Goal: Check status

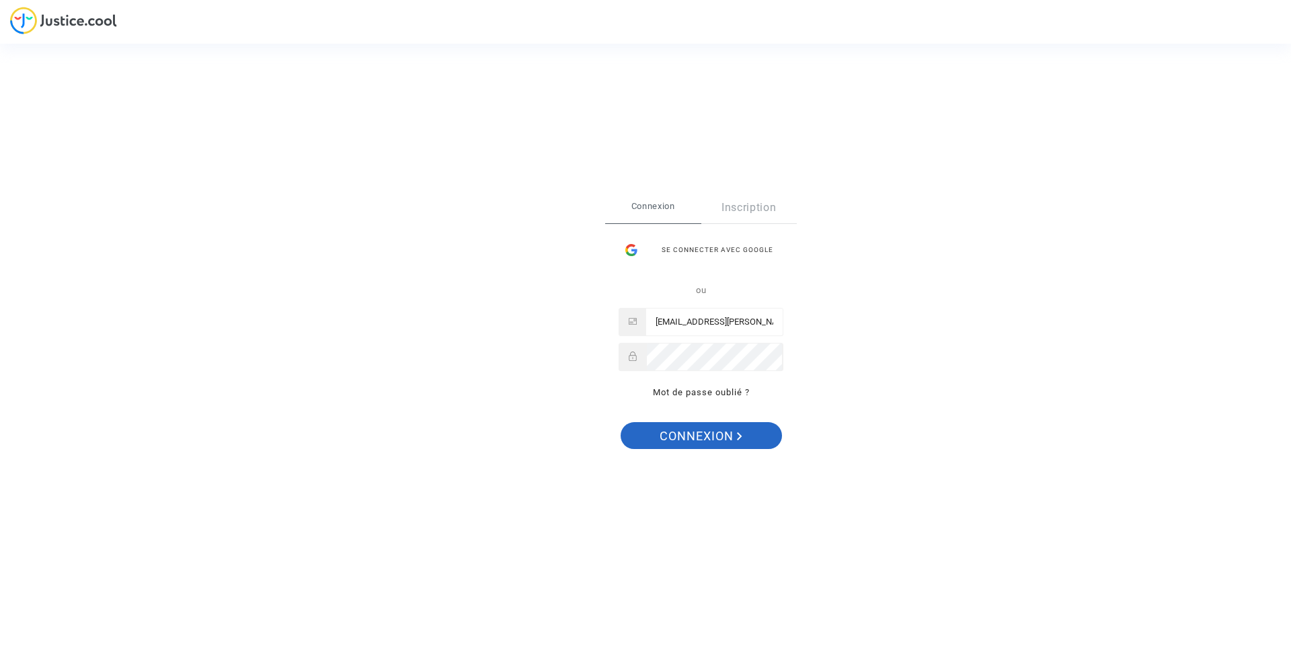
click at [658, 445] on button "Connexion" at bounding box center [701, 435] width 161 height 27
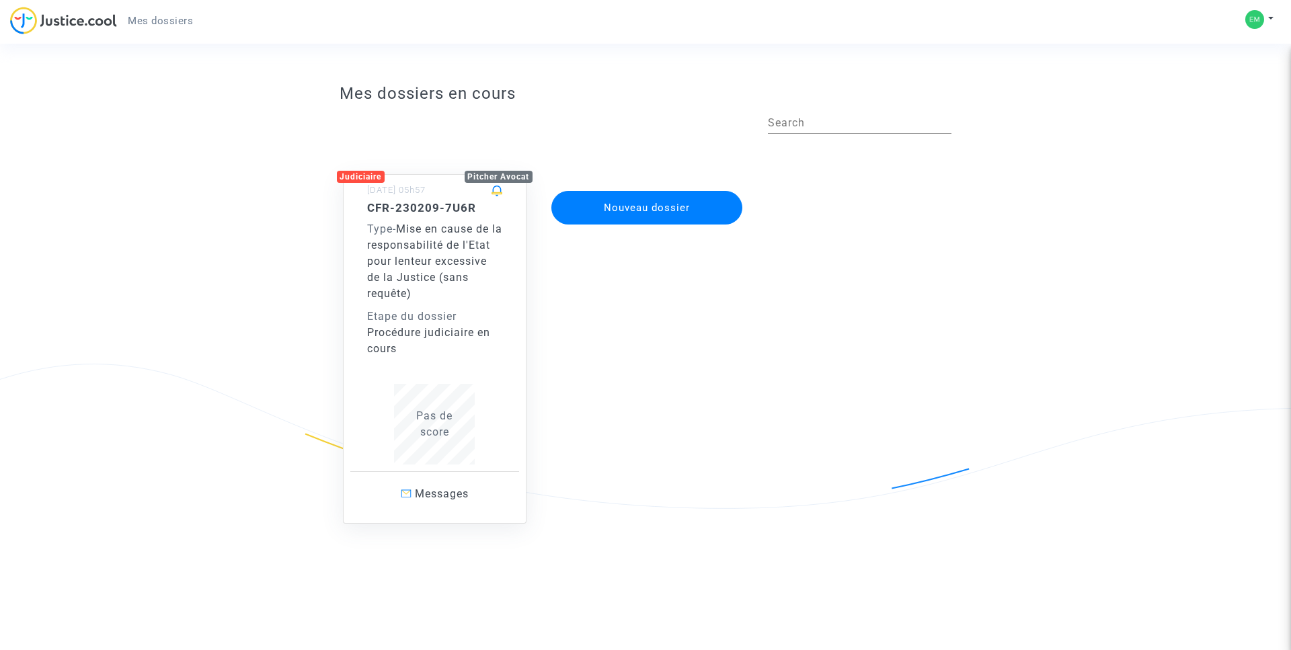
click at [432, 435] on span "Pas de score" at bounding box center [434, 423] width 36 height 29
